Goal: Task Accomplishment & Management: Manage account settings

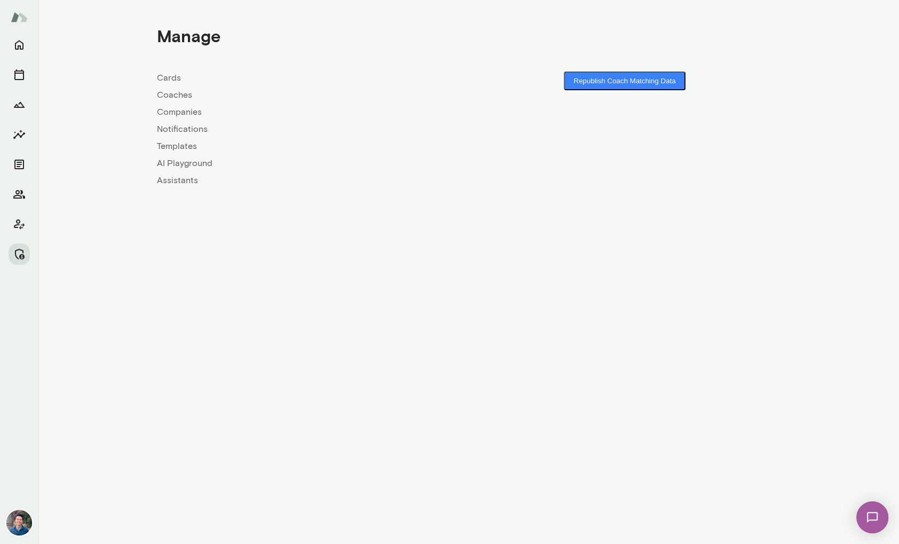
click at [183, 98] on link "Coaches" at bounding box center [313, 95] width 312 height 13
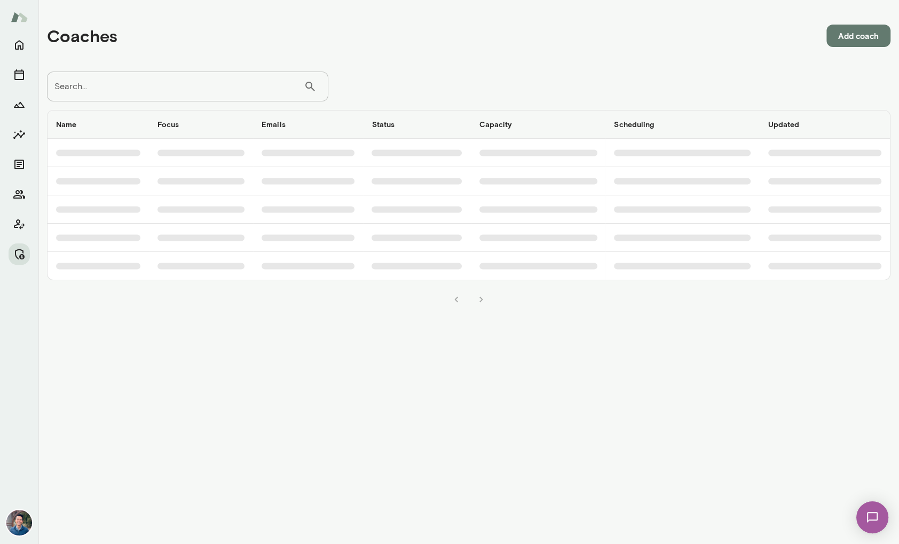
click at [178, 92] on input "Search..." at bounding box center [175, 87] width 257 height 30
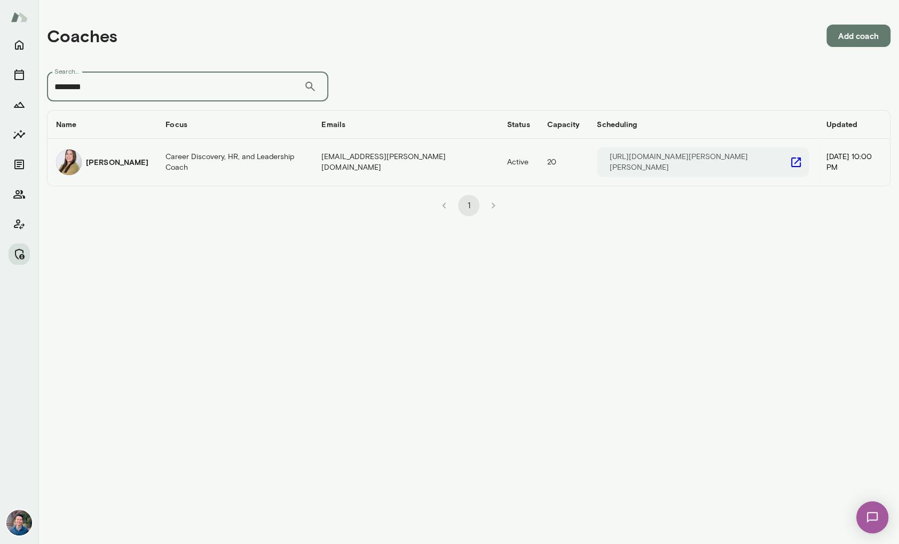
type input "********"
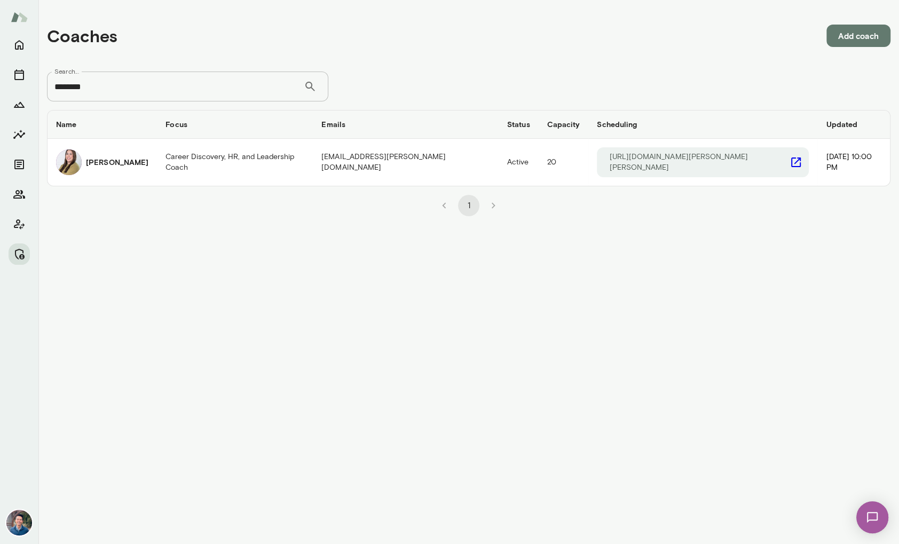
click at [124, 159] on h6 "[PERSON_NAME]" at bounding box center [117, 162] width 62 height 11
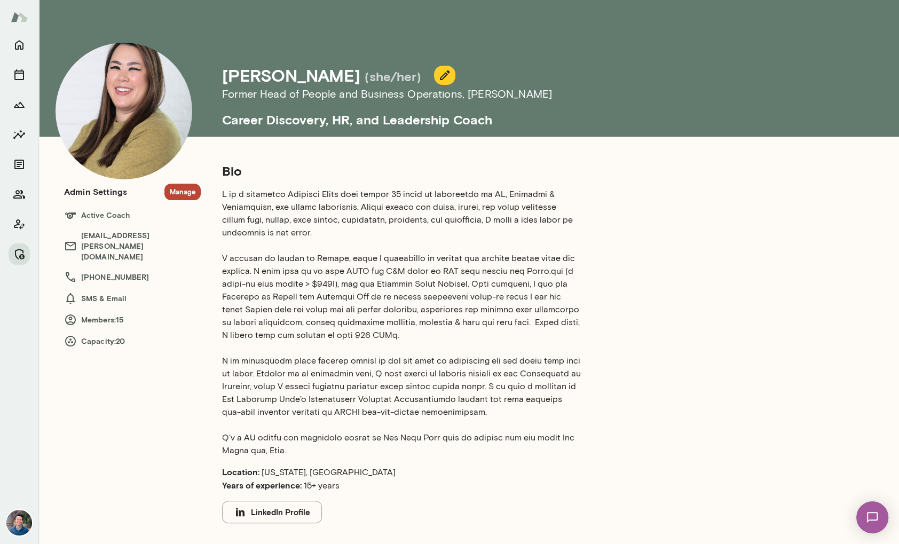
click at [189, 194] on button "Manage" at bounding box center [182, 192] width 36 height 17
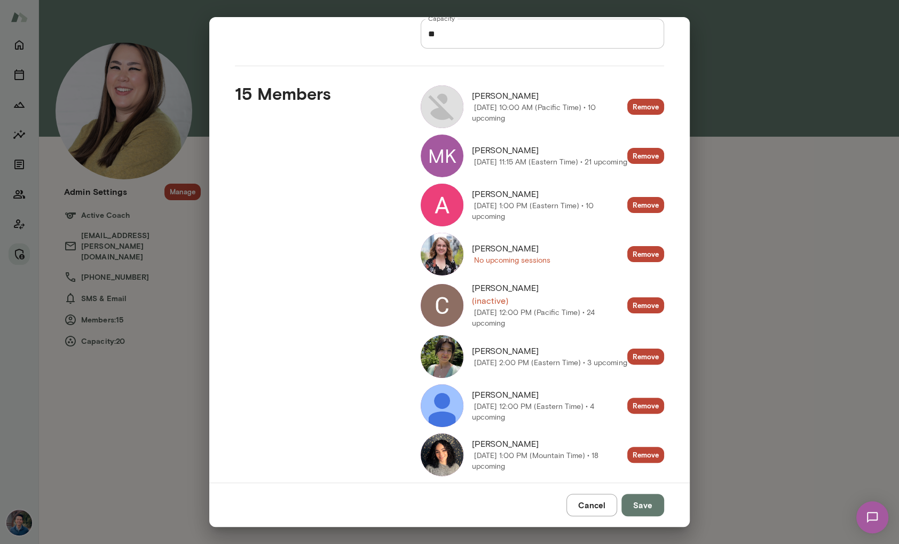
scroll to position [107, 0]
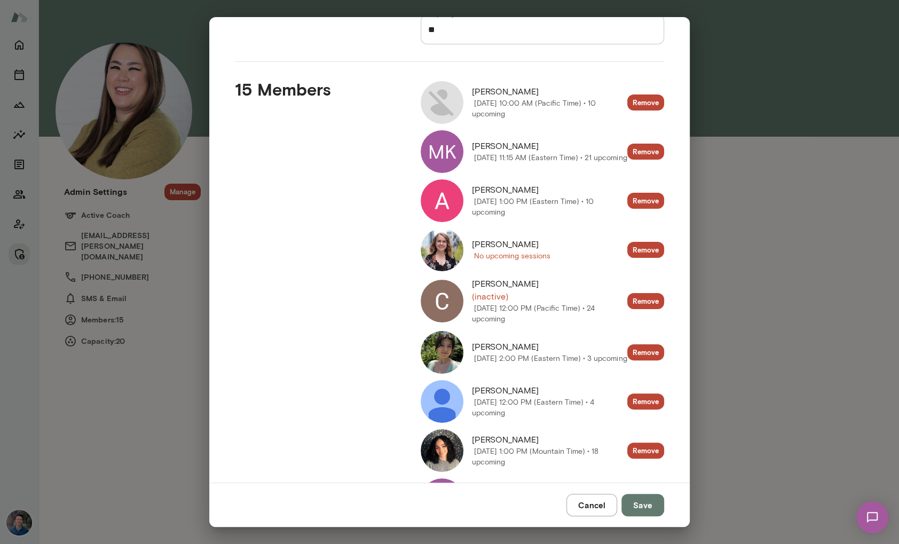
drag, startPoint x: 498, startPoint y: 299, endPoint x: 458, endPoint y: 297, distance: 39.5
click at [498, 299] on span "(inactive)" at bounding box center [549, 296] width 155 height 13
click at [441, 296] on img at bounding box center [441, 301] width 43 height 43
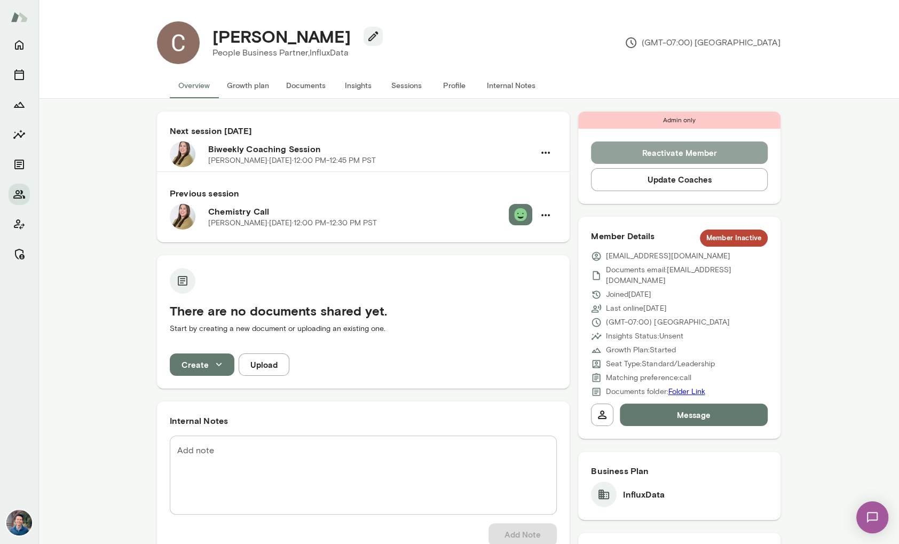
click at [692, 152] on button "Reactivate Member" at bounding box center [679, 152] width 177 height 22
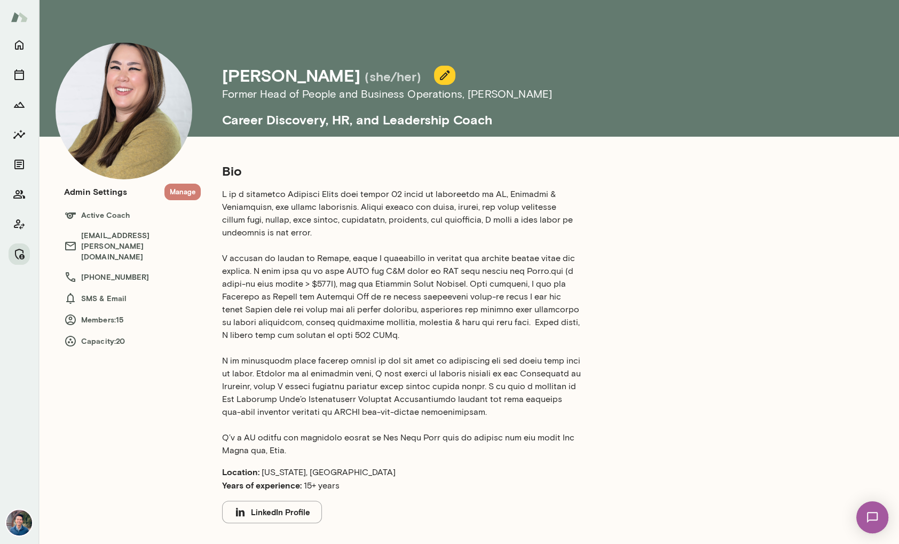
click at [181, 189] on button "Manage" at bounding box center [182, 192] width 36 height 17
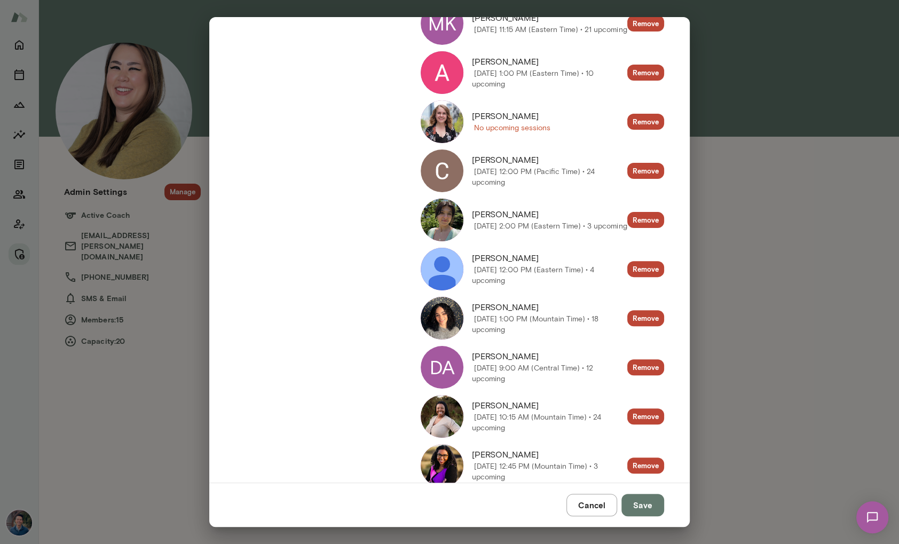
scroll to position [150, 0]
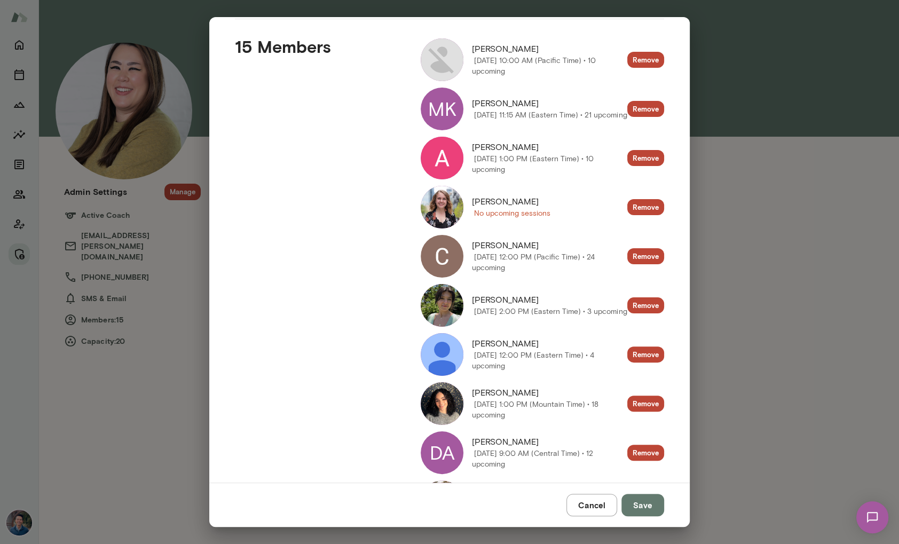
click at [441, 209] on img at bounding box center [441, 207] width 43 height 43
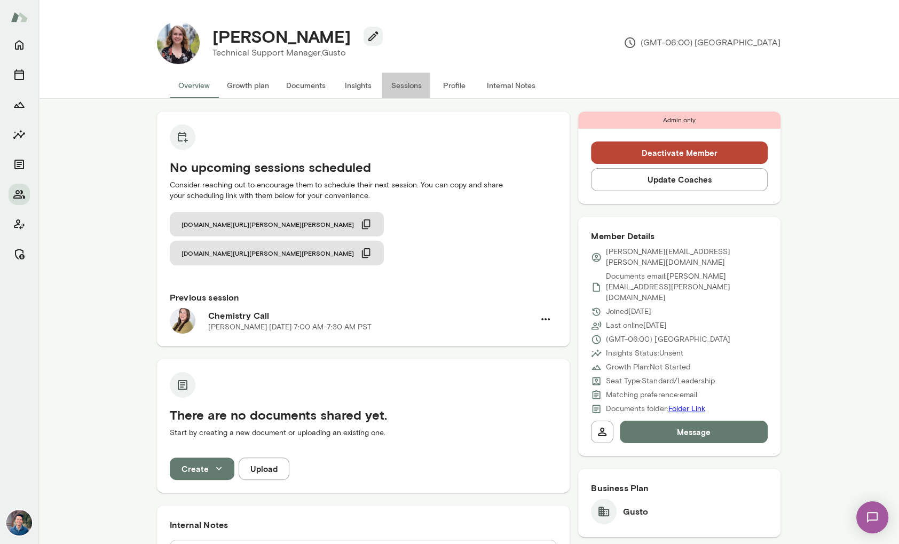
click at [391, 84] on button "Sessions" at bounding box center [406, 86] width 48 height 26
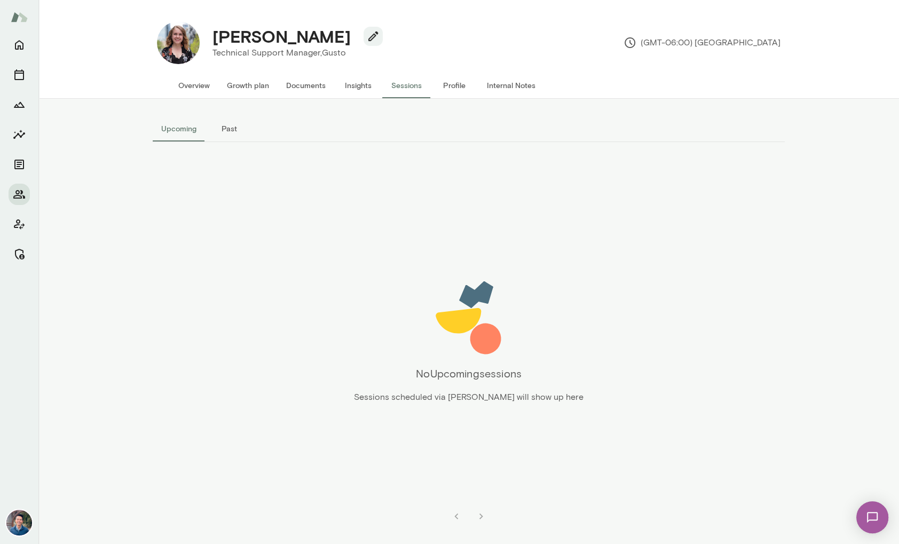
click at [191, 86] on button "Overview" at bounding box center [194, 86] width 49 height 26
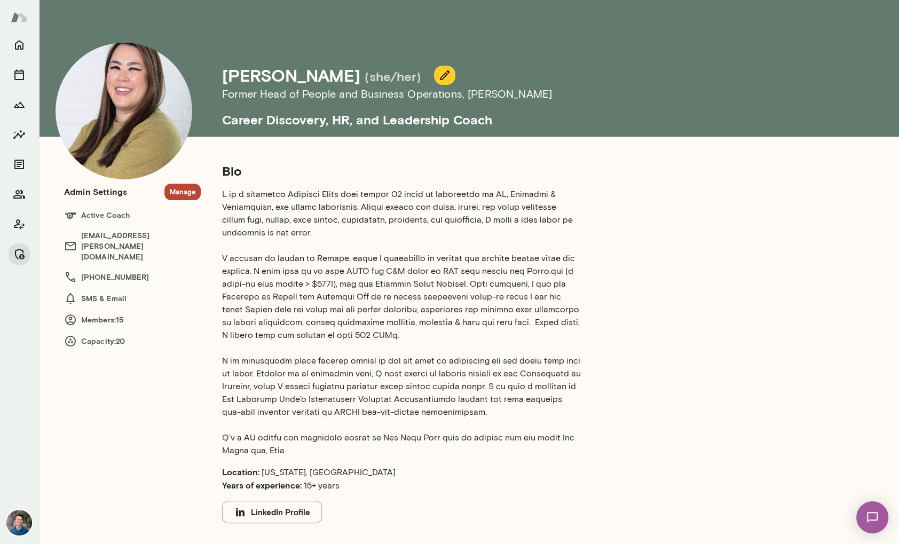
click at [176, 191] on button "Manage" at bounding box center [182, 192] width 36 height 17
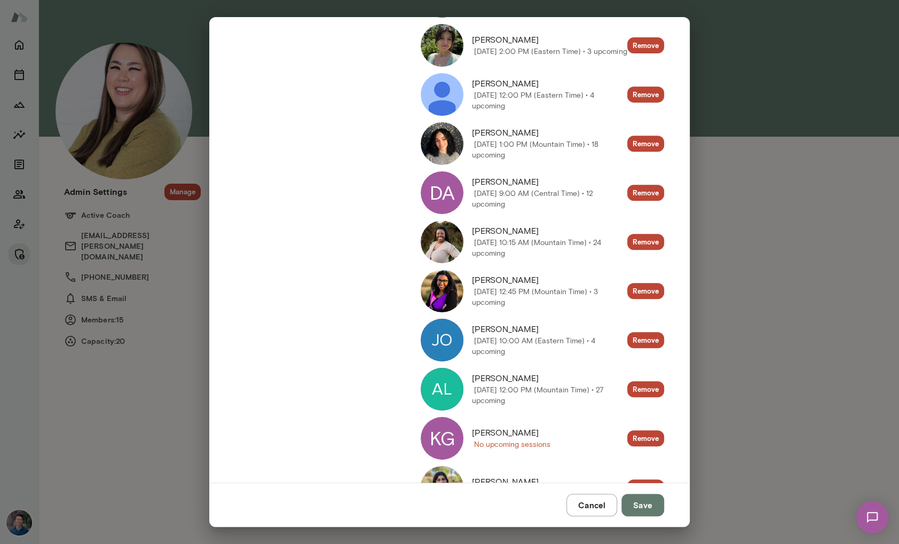
scroll to position [461, 0]
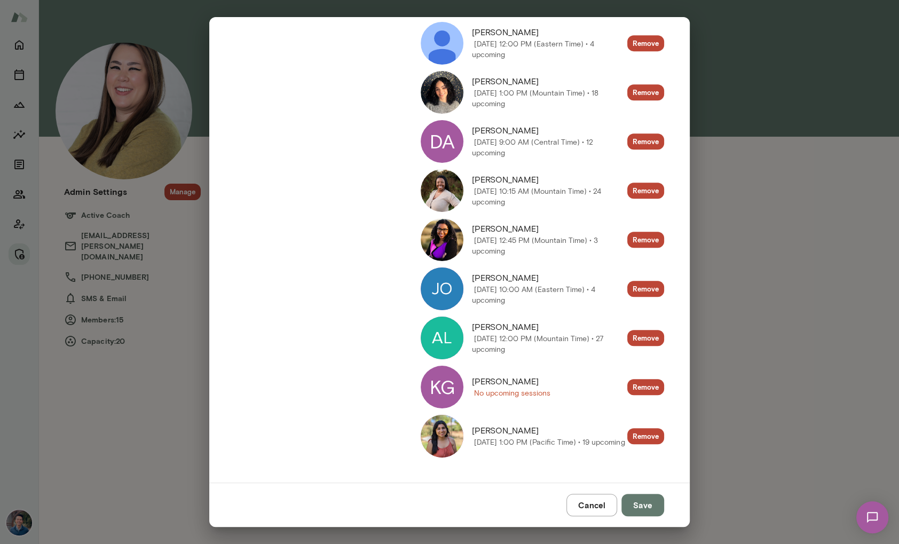
click at [456, 385] on div "KG" at bounding box center [441, 387] width 43 height 43
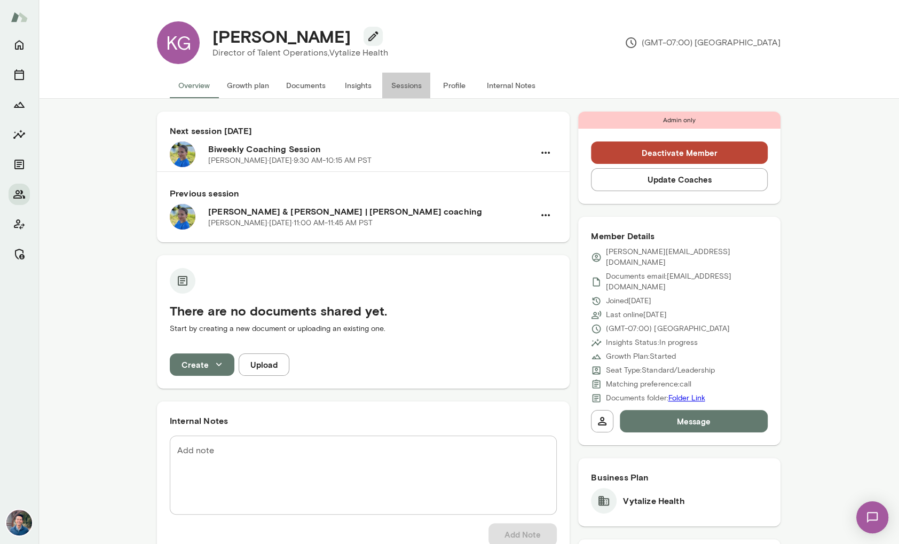
click at [412, 84] on button "Sessions" at bounding box center [406, 86] width 48 height 26
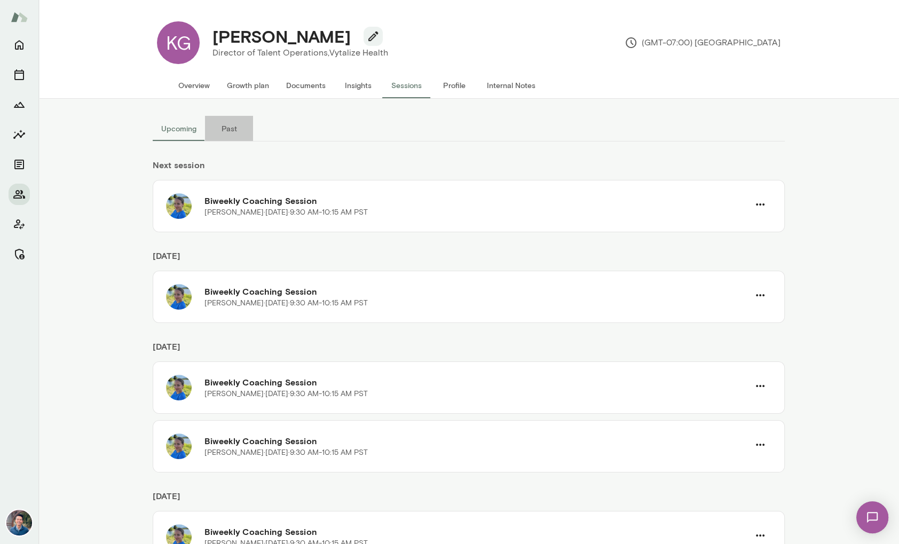
click at [226, 131] on button "Past" at bounding box center [229, 129] width 48 height 26
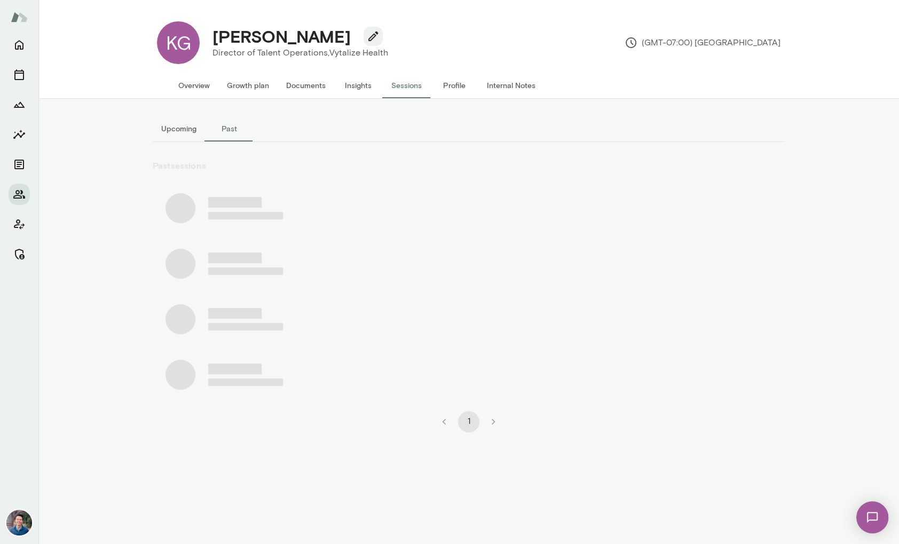
drag, startPoint x: 160, startPoint y: 132, endPoint x: 772, endPoint y: 5, distance: 625.6
click at [159, 132] on button "Upcoming" at bounding box center [179, 129] width 52 height 26
